Goal: Task Accomplishment & Management: Manage account settings

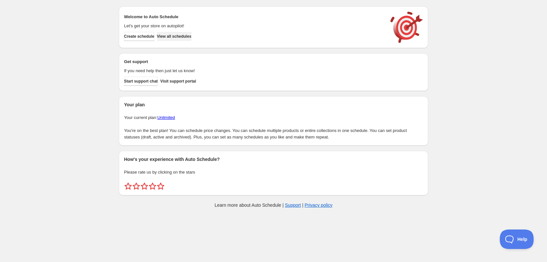
click at [191, 36] on button "View all schedules" at bounding box center [174, 36] width 34 height 9
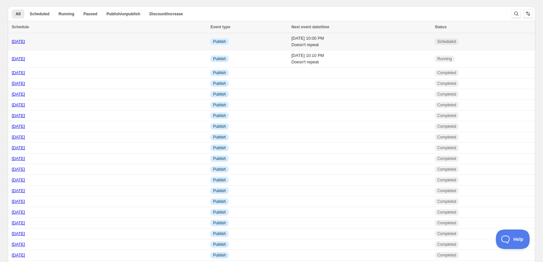
click at [135, 40] on div "[DATE]" at bounding box center [109, 41] width 195 height 7
